Goal: Task Accomplishment & Management: Manage account settings

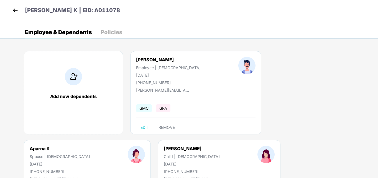
scroll to position [37, 0]
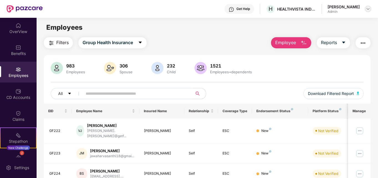
click at [368, 9] on img at bounding box center [368, 9] width 4 height 4
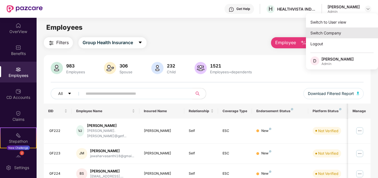
click at [339, 33] on div "Switch Company" at bounding box center [342, 32] width 72 height 11
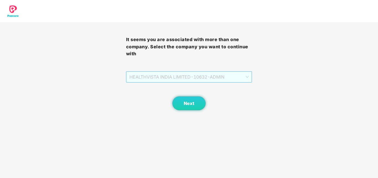
click at [196, 79] on span "HEALTHVISTA INDIA LIMITED - 10632 - ADMIN" at bounding box center [188, 76] width 119 height 11
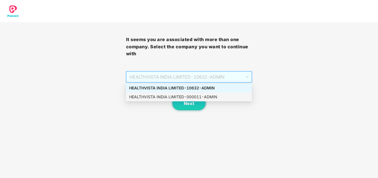
click at [167, 97] on div "HEALTHVISTA INDIA LIMITED - 000011 - ADMIN" at bounding box center [188, 97] width 119 height 6
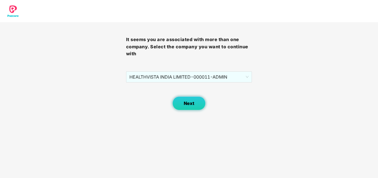
click at [202, 101] on button "Next" at bounding box center [188, 103] width 33 height 14
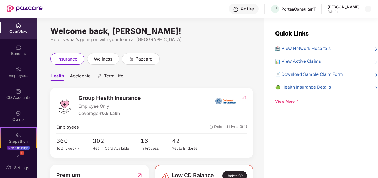
click at [6, 74] on div "Employees" at bounding box center [18, 76] width 37 height 6
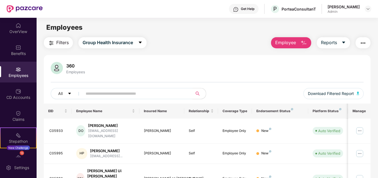
click at [104, 95] on input "text" at bounding box center [135, 93] width 99 height 8
paste input "******"
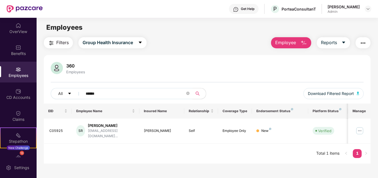
drag, startPoint x: 106, startPoint y: 95, endPoint x: 58, endPoint y: 86, distance: 48.7
click at [58, 86] on div "360 Employees All ****** Download Filtered Report" at bounding box center [207, 83] width 327 height 42
paste input "text"
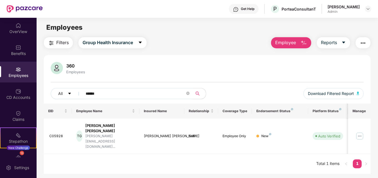
drag, startPoint x: 109, startPoint y: 96, endPoint x: 52, endPoint y: 84, distance: 57.5
click at [52, 84] on div "360 Employees All ****** Download Filtered Report" at bounding box center [207, 83] width 327 height 42
paste input "text"
type input "******"
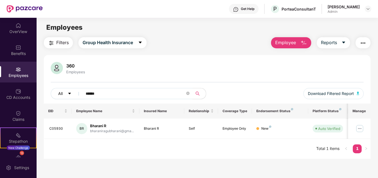
drag, startPoint x: 107, startPoint y: 89, endPoint x: 75, endPoint y: 89, distance: 32.1
click at [75, 89] on div "All ******" at bounding box center [129, 93] width 157 height 11
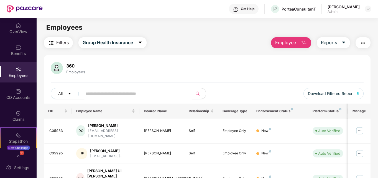
click at [292, 42] on span "Employee" at bounding box center [285, 42] width 21 height 7
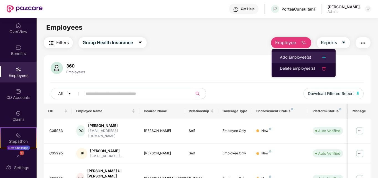
click at [290, 62] on li "Add Employee(s)" at bounding box center [303, 57] width 64 height 11
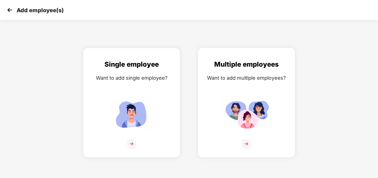
click at [246, 143] on img at bounding box center [246, 143] width 10 height 10
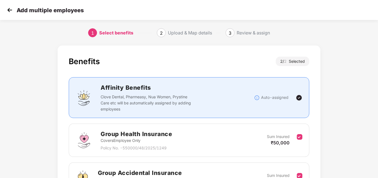
scroll to position [66, 0]
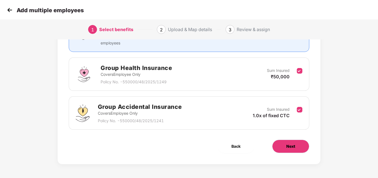
click at [292, 143] on span "Next" at bounding box center [290, 146] width 9 height 6
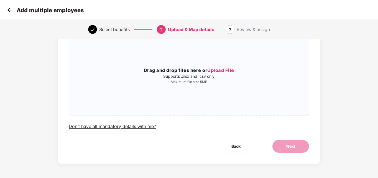
scroll to position [0, 0]
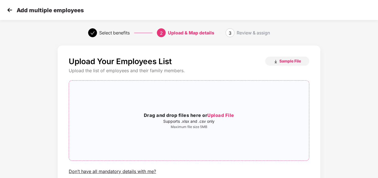
click at [227, 112] on span "Upload File" at bounding box center [220, 115] width 27 height 6
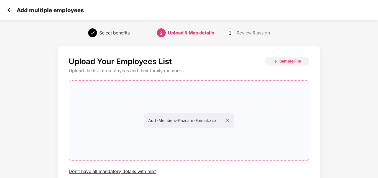
scroll to position [45, 0]
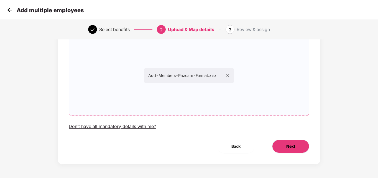
click at [289, 149] on button "Next" at bounding box center [290, 145] width 37 height 13
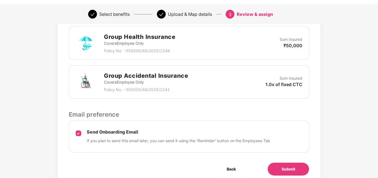
scroll to position [162, 0]
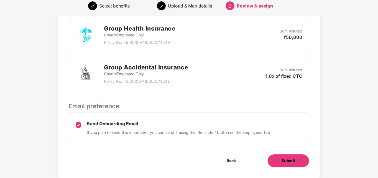
click at [274, 160] on button "Submit" at bounding box center [288, 160] width 42 height 13
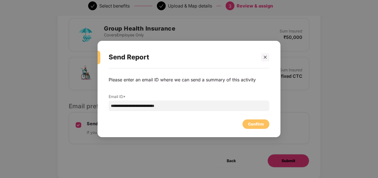
scroll to position [0, 0]
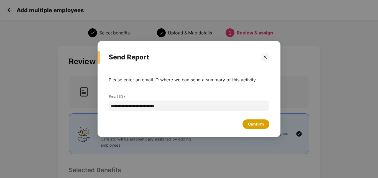
click at [254, 126] on div "Confirm" at bounding box center [256, 124] width 16 height 6
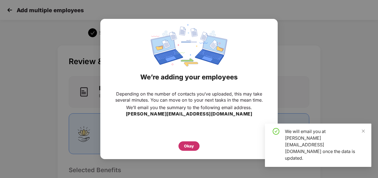
click at [188, 146] on div "Okay" at bounding box center [189, 146] width 10 height 6
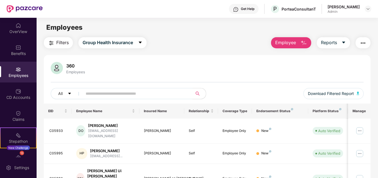
click at [98, 93] on input "text" at bounding box center [135, 93] width 99 height 8
paste input "******"
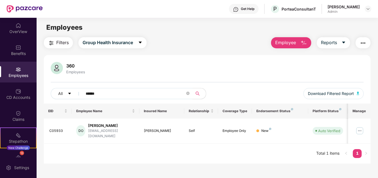
drag, startPoint x: 117, startPoint y: 92, endPoint x: 67, endPoint y: 86, distance: 50.4
click at [67, 86] on div "360 Employees All ****** Download Filtered Report" at bounding box center [207, 83] width 327 height 42
paste input "text"
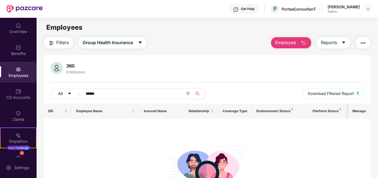
drag, startPoint x: 105, startPoint y: 92, endPoint x: 68, endPoint y: 92, distance: 36.6
click at [68, 92] on div "All ******" at bounding box center [129, 93] width 157 height 11
paste input "text"
drag, startPoint x: 109, startPoint y: 96, endPoint x: 63, endPoint y: 90, distance: 46.6
click at [63, 90] on div "All ******" at bounding box center [129, 93] width 157 height 11
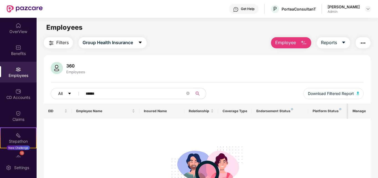
paste input "text"
type input "******"
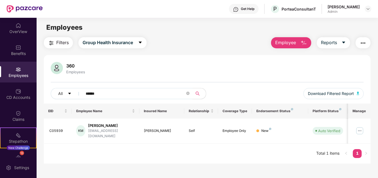
click at [290, 43] on span "Employee" at bounding box center [285, 42] width 21 height 7
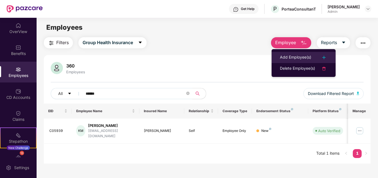
click at [291, 56] on div "Add Employee(s)" at bounding box center [295, 57] width 31 height 7
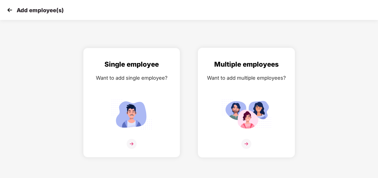
click at [249, 144] on img at bounding box center [246, 143] width 10 height 10
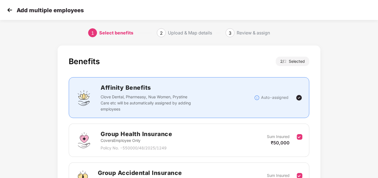
scroll to position [66, 0]
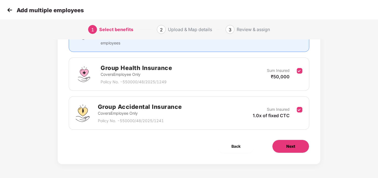
click at [292, 147] on span "Next" at bounding box center [290, 146] width 9 height 6
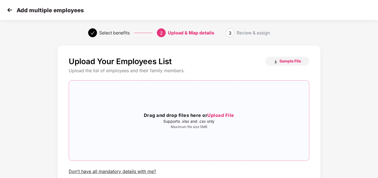
click at [224, 113] on span "Upload File" at bounding box center [220, 115] width 27 height 6
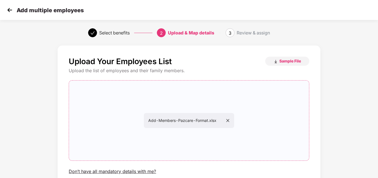
scroll to position [45, 0]
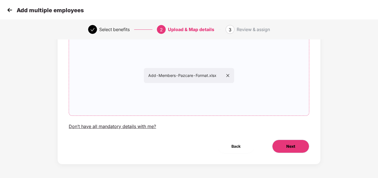
click at [278, 152] on button "Next" at bounding box center [290, 145] width 37 height 13
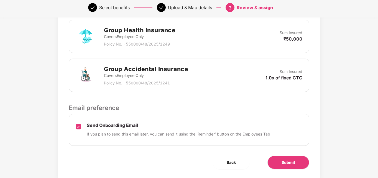
scroll to position [176, 0]
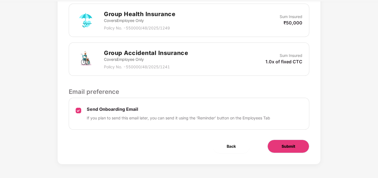
click at [280, 141] on button "Submit" at bounding box center [288, 145] width 42 height 13
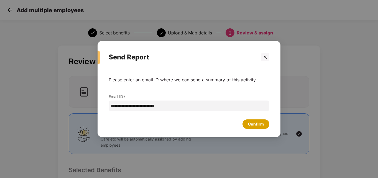
click at [257, 126] on div "Confirm" at bounding box center [256, 124] width 16 height 6
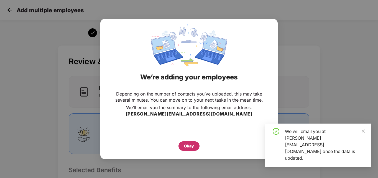
click at [185, 143] on div "Okay" at bounding box center [189, 146] width 10 height 6
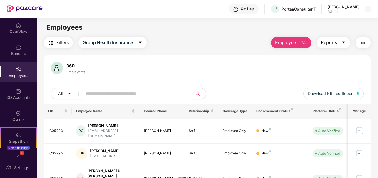
click at [327, 44] on span "Reports" at bounding box center [329, 42] width 16 height 7
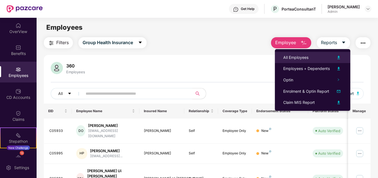
click at [302, 57] on div "All Employees" at bounding box center [295, 57] width 25 height 6
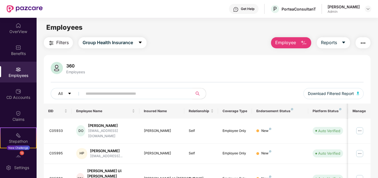
click at [294, 45] on span "Employee" at bounding box center [285, 42] width 21 height 7
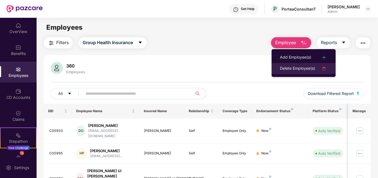
click at [293, 68] on div "Delete Employee(s)" at bounding box center [297, 68] width 35 height 7
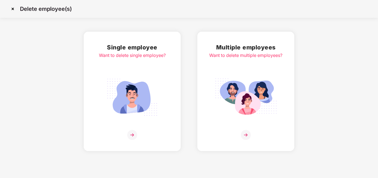
click at [246, 135] on img at bounding box center [246, 135] width 10 height 10
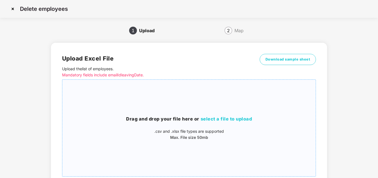
click at [234, 119] on span "select a file to upload" at bounding box center [227, 119] width 52 height 6
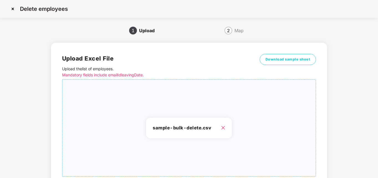
scroll to position [44, 0]
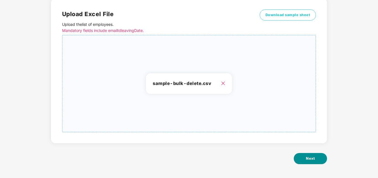
click at [318, 159] on button "Next" at bounding box center [310, 158] width 33 height 11
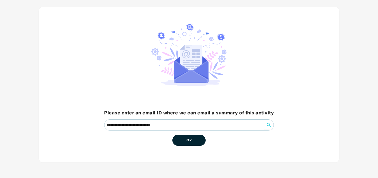
scroll to position [0, 0]
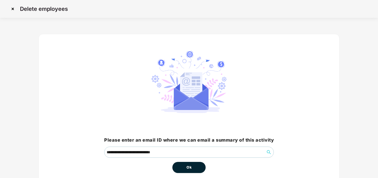
click at [182, 166] on button "Ok" at bounding box center [188, 166] width 33 height 11
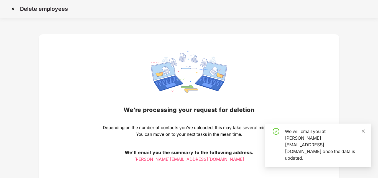
click at [364, 133] on icon "close" at bounding box center [363, 131] width 4 height 4
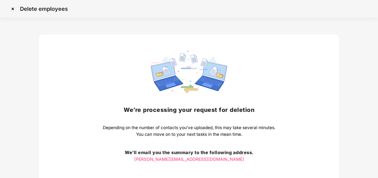
click at [13, 9] on img at bounding box center [12, 8] width 9 height 9
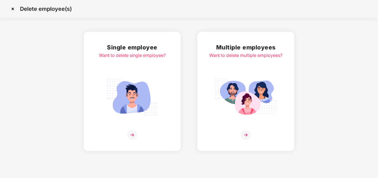
click at [13, 8] on img at bounding box center [12, 8] width 9 height 9
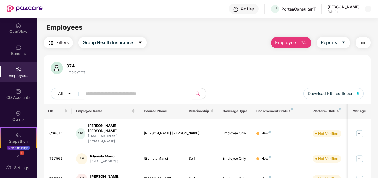
click at [290, 41] on span "Employee" at bounding box center [285, 42] width 21 height 7
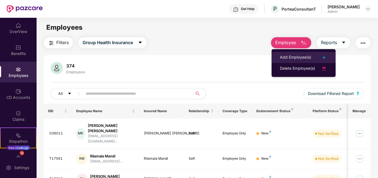
click at [300, 54] on div "Add Employee(s)" at bounding box center [295, 57] width 31 height 7
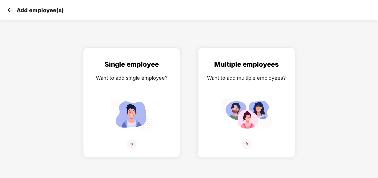
click at [247, 142] on img at bounding box center [246, 143] width 10 height 10
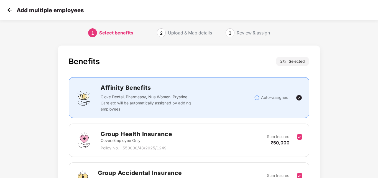
scroll to position [66, 0]
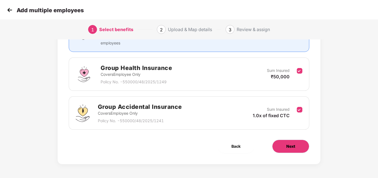
click at [295, 148] on span "Next" at bounding box center [290, 146] width 9 height 6
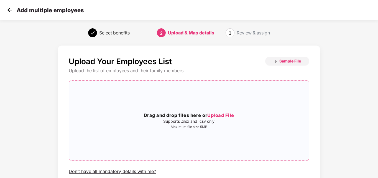
click at [219, 114] on span "Upload File" at bounding box center [220, 115] width 27 height 6
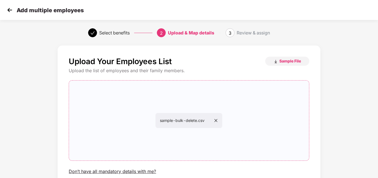
scroll to position [45, 0]
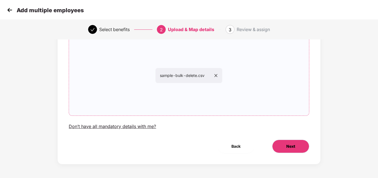
click at [292, 150] on button "Next" at bounding box center [290, 145] width 37 height 13
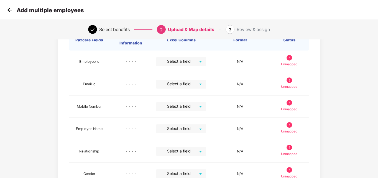
scroll to position [0, 0]
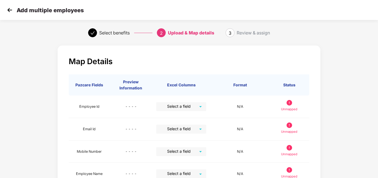
click at [11, 9] on img at bounding box center [10, 10] width 8 height 8
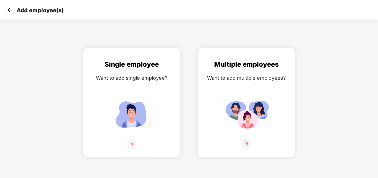
click at [8, 11] on img at bounding box center [10, 10] width 8 height 8
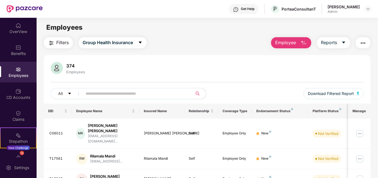
click at [306, 42] on img "button" at bounding box center [303, 43] width 7 height 7
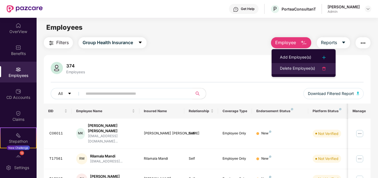
click at [291, 68] on div "Delete Employee(s)" at bounding box center [297, 68] width 35 height 7
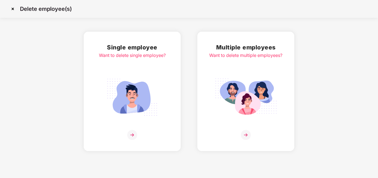
click at [246, 135] on img at bounding box center [246, 135] width 10 height 10
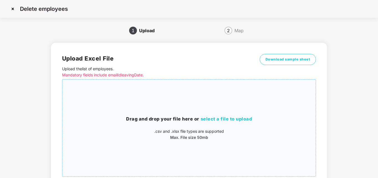
click at [228, 118] on span "select a file to upload" at bounding box center [227, 119] width 52 height 6
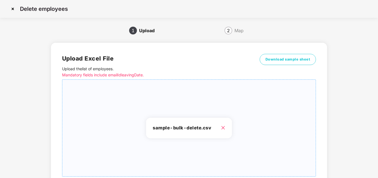
scroll to position [44, 0]
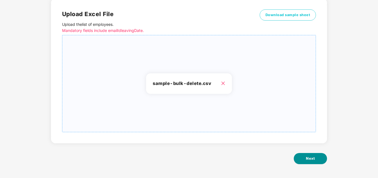
click at [314, 155] on span "Next" at bounding box center [310, 158] width 9 height 6
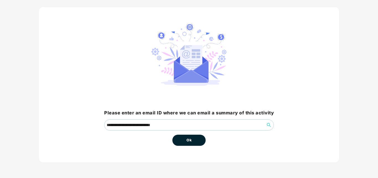
scroll to position [0, 0]
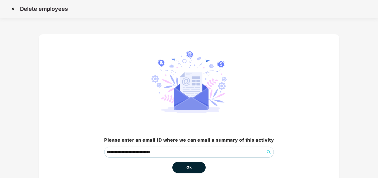
click at [181, 166] on button "Ok" at bounding box center [188, 166] width 33 height 11
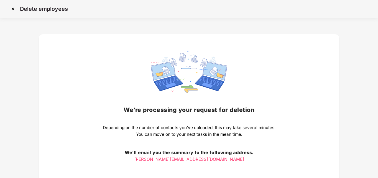
click at [13, 10] on img at bounding box center [12, 8] width 9 height 9
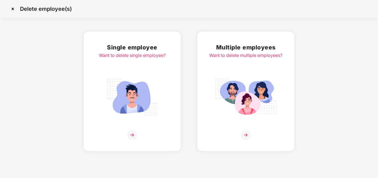
click at [246, 135] on img at bounding box center [246, 135] width 10 height 10
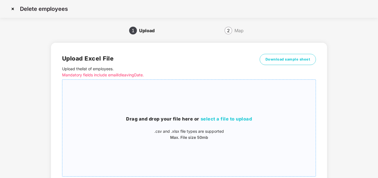
click at [229, 119] on span "select a file to upload" at bounding box center [227, 119] width 52 height 6
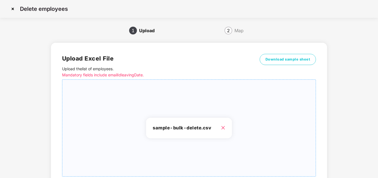
scroll to position [44, 0]
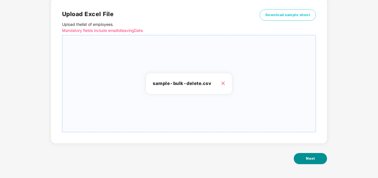
click at [317, 157] on button "Next" at bounding box center [310, 158] width 33 height 11
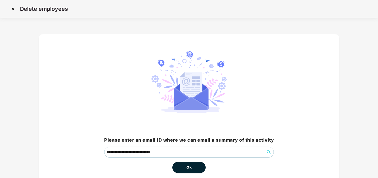
click at [184, 165] on button "Ok" at bounding box center [188, 166] width 33 height 11
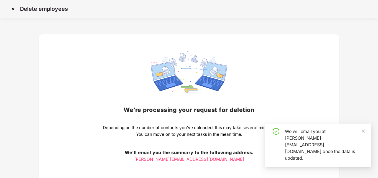
click at [13, 8] on img at bounding box center [12, 8] width 9 height 9
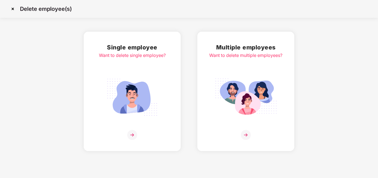
click at [14, 8] on img at bounding box center [12, 8] width 9 height 9
